Goal: Task Accomplishment & Management: Manage account settings

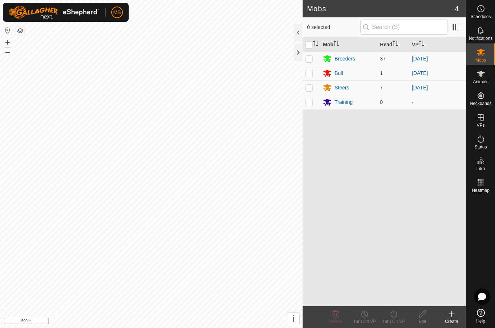
click at [482, 74] on icon at bounding box center [481, 74] width 8 height 6
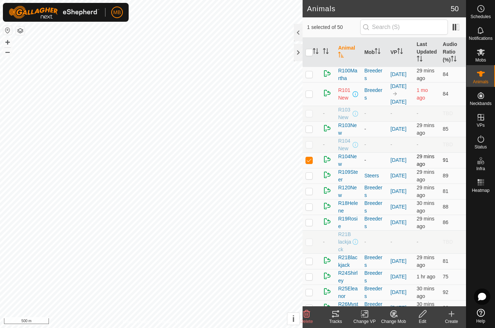
click at [314, 159] on td at bounding box center [311, 161] width 17 height 16
checkbox input "false"
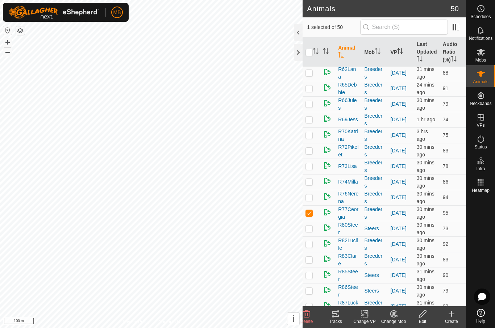
scroll to position [422, 0]
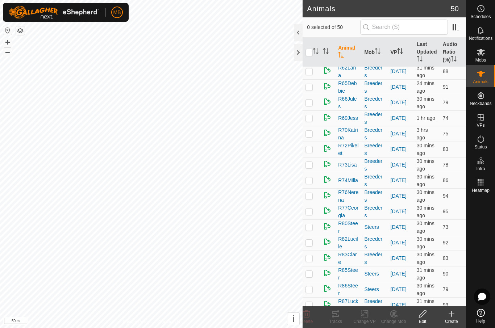
checkbox input "true"
checkbox input "false"
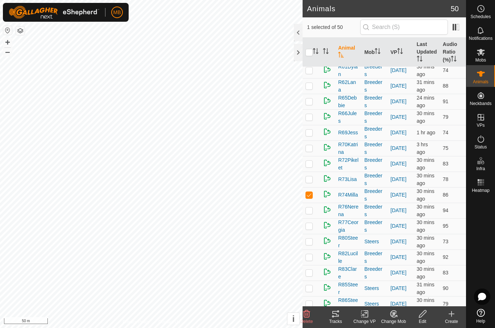
scroll to position [407, 0]
click at [310, 193] on p-checkbox at bounding box center [308, 196] width 7 height 6
checkbox input "false"
click at [295, 58] on div at bounding box center [298, 52] width 9 height 17
